Goal: Transaction & Acquisition: Download file/media

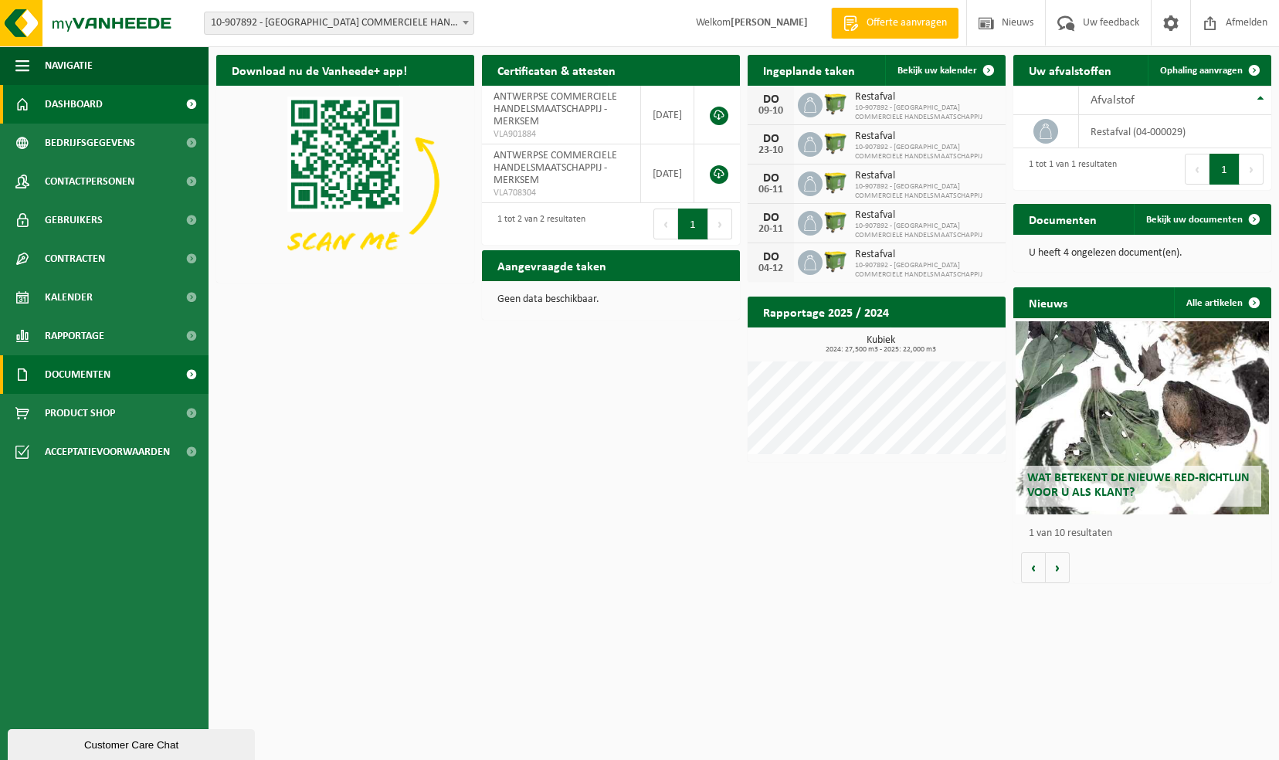
click at [102, 379] on span "Documenten" at bounding box center [78, 374] width 66 height 39
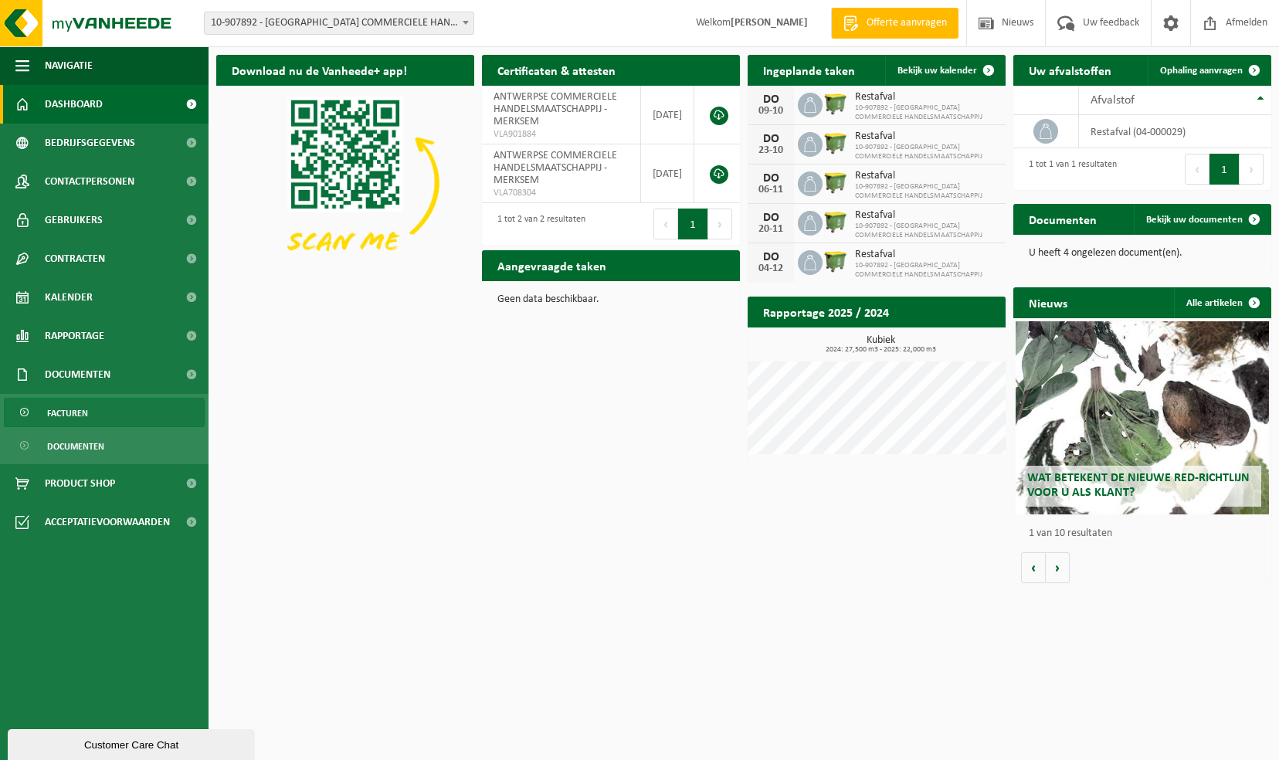
click at [103, 413] on link "Facturen" at bounding box center [104, 412] width 201 height 29
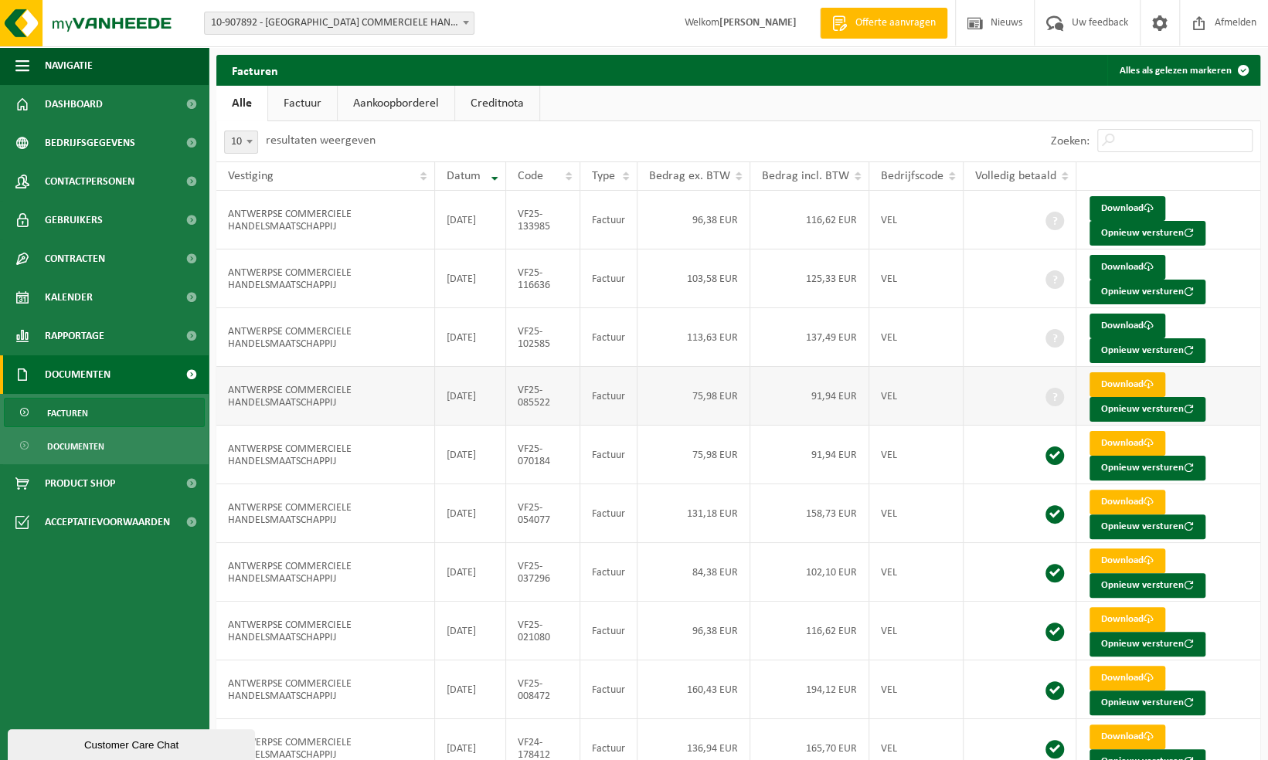
click at [1133, 380] on link "Download" at bounding box center [1127, 384] width 76 height 25
click at [1129, 326] on link "Download" at bounding box center [1127, 326] width 76 height 25
click at [1204, 104] on ul "Alle Factuur Aankoopborderel Creditnota" at bounding box center [738, 104] width 1044 height 36
click at [1116, 265] on link "Download" at bounding box center [1127, 267] width 76 height 25
click at [1189, 97] on ul "Alle Factuur Aankoopborderel Creditnota" at bounding box center [738, 104] width 1044 height 36
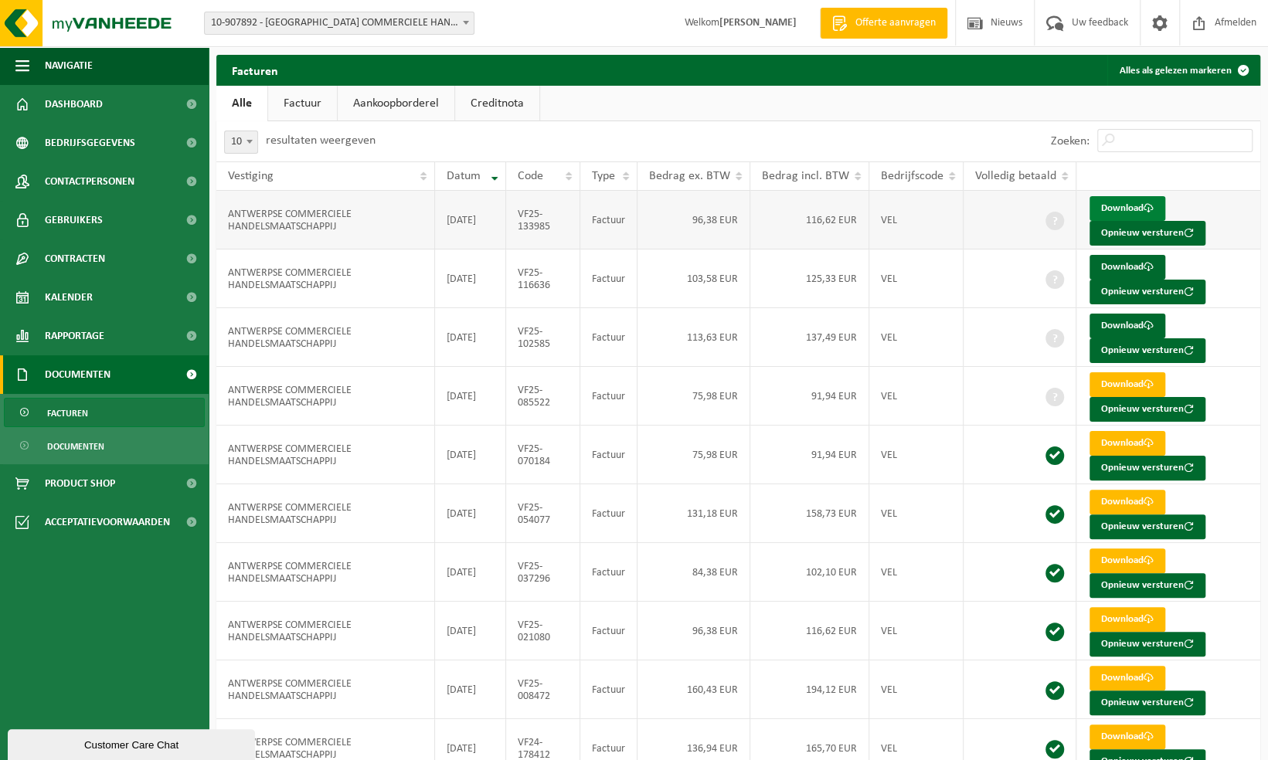
click at [1130, 211] on link "Download" at bounding box center [1127, 208] width 76 height 25
click at [1174, 108] on ul "Alle Factuur Aankoopborderel Creditnota" at bounding box center [738, 104] width 1044 height 36
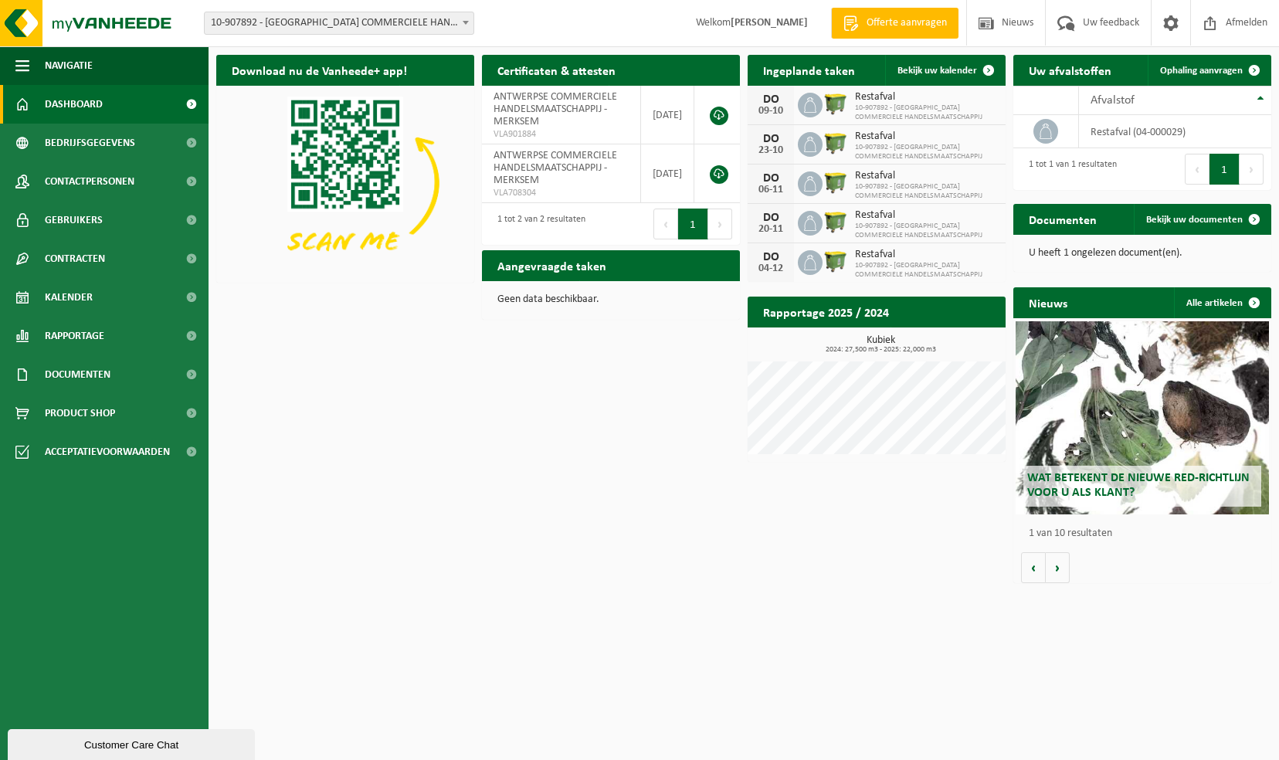
click at [450, 492] on div "Download nu de Vanheede+ app! Verberg Certificaten & attesten Bekijk uw certifi…" at bounding box center [743, 318] width 1063 height 543
